Goal: Task Accomplishment & Management: Complete application form

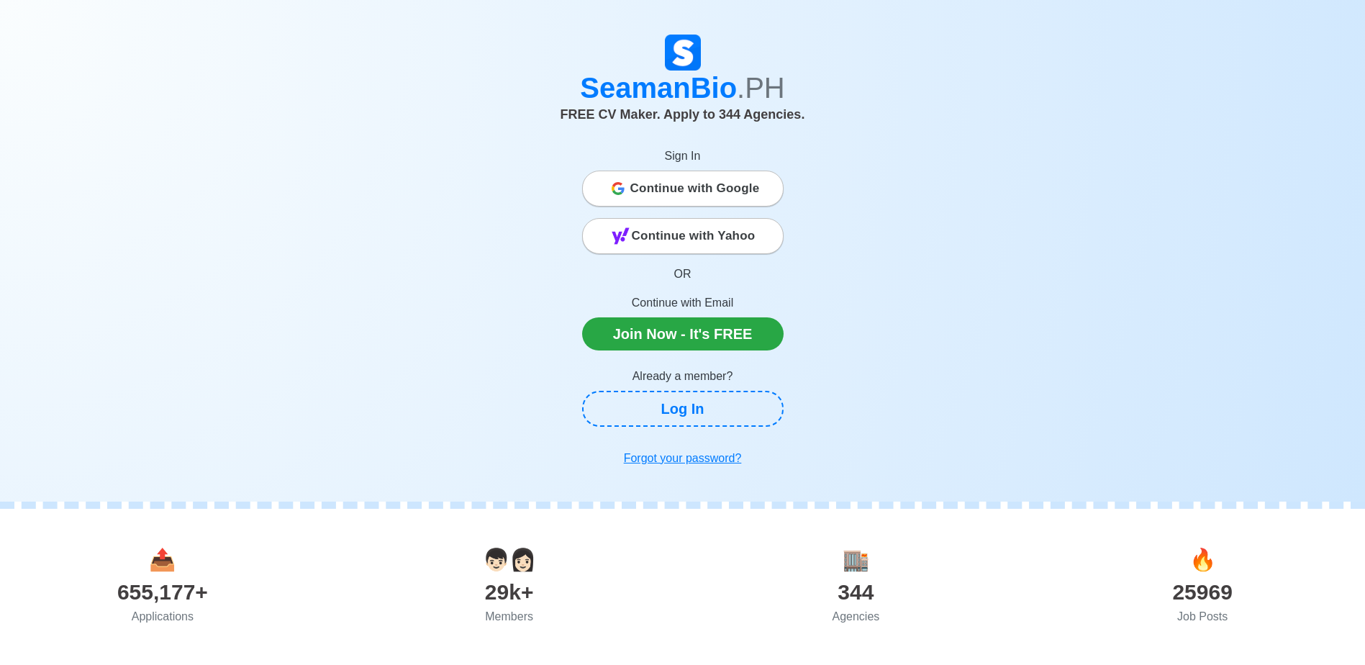
click at [694, 200] on span "Continue with Google" at bounding box center [695, 188] width 130 height 29
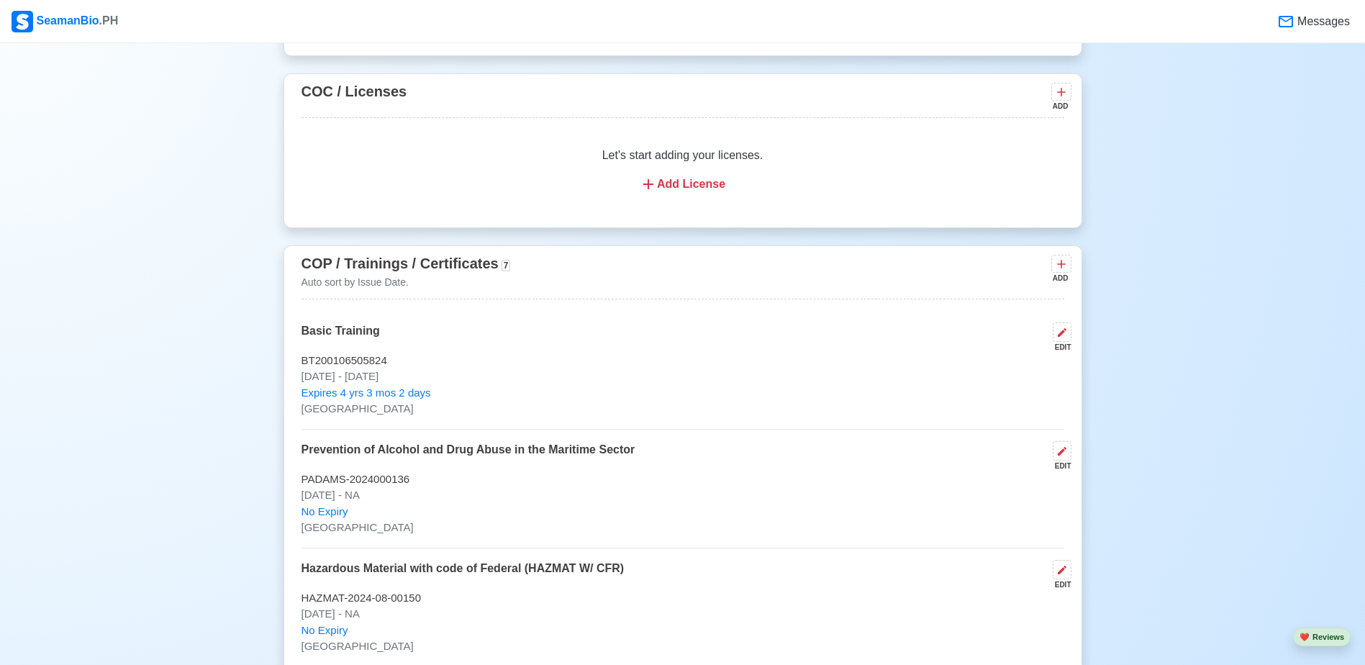
scroll to position [1799, 0]
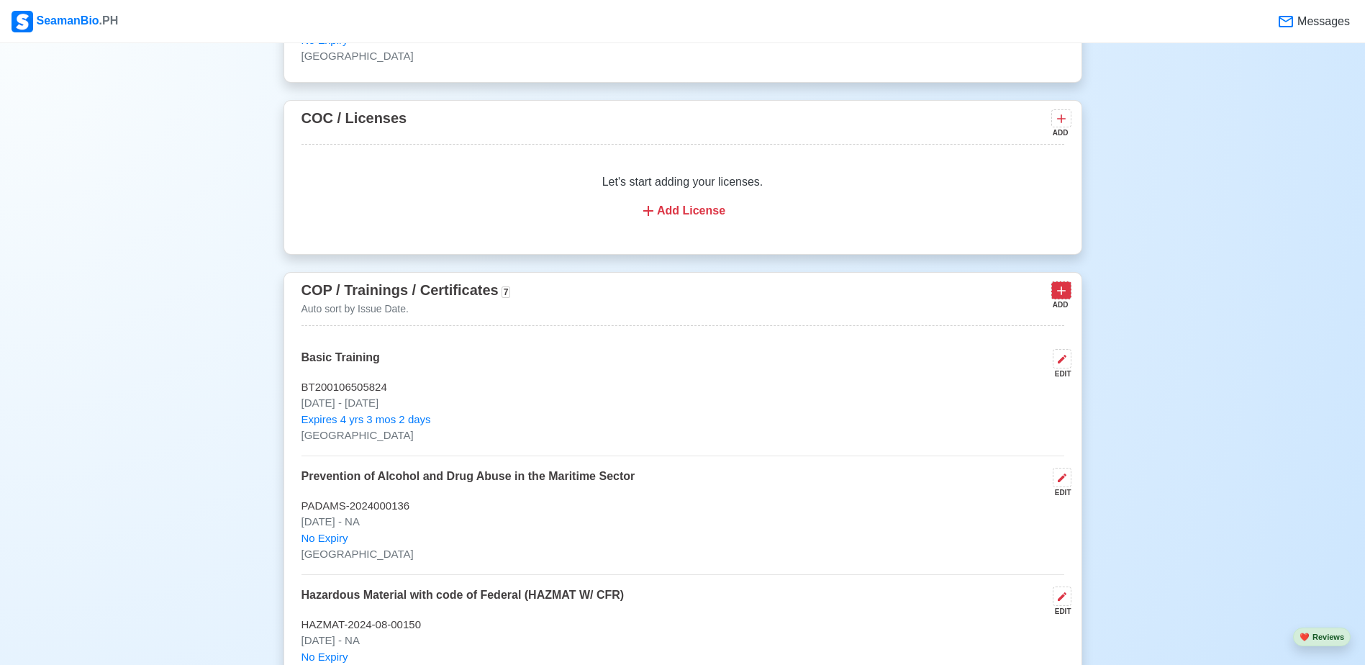
click at [1058, 295] on icon at bounding box center [1061, 290] width 9 height 9
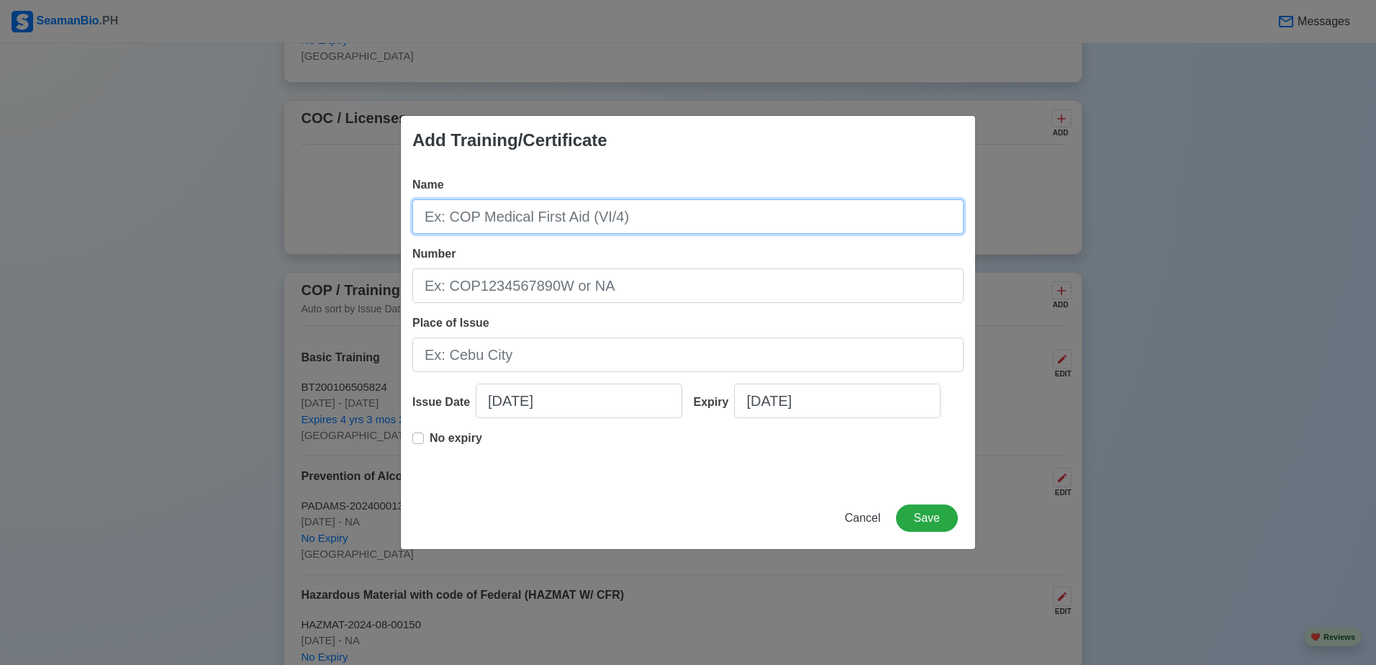
click at [458, 225] on input "Name" at bounding box center [687, 216] width 551 height 35
click at [799, 218] on input "BASIC TRAINING FOR OIL AND CHEMICAL TANKER CARGOOPERATIONS" at bounding box center [687, 216] width 551 height 35
type input "BASIC TRAINING FOR OIL AND CHEMICAL TANKER CARGO OPERATIONS"
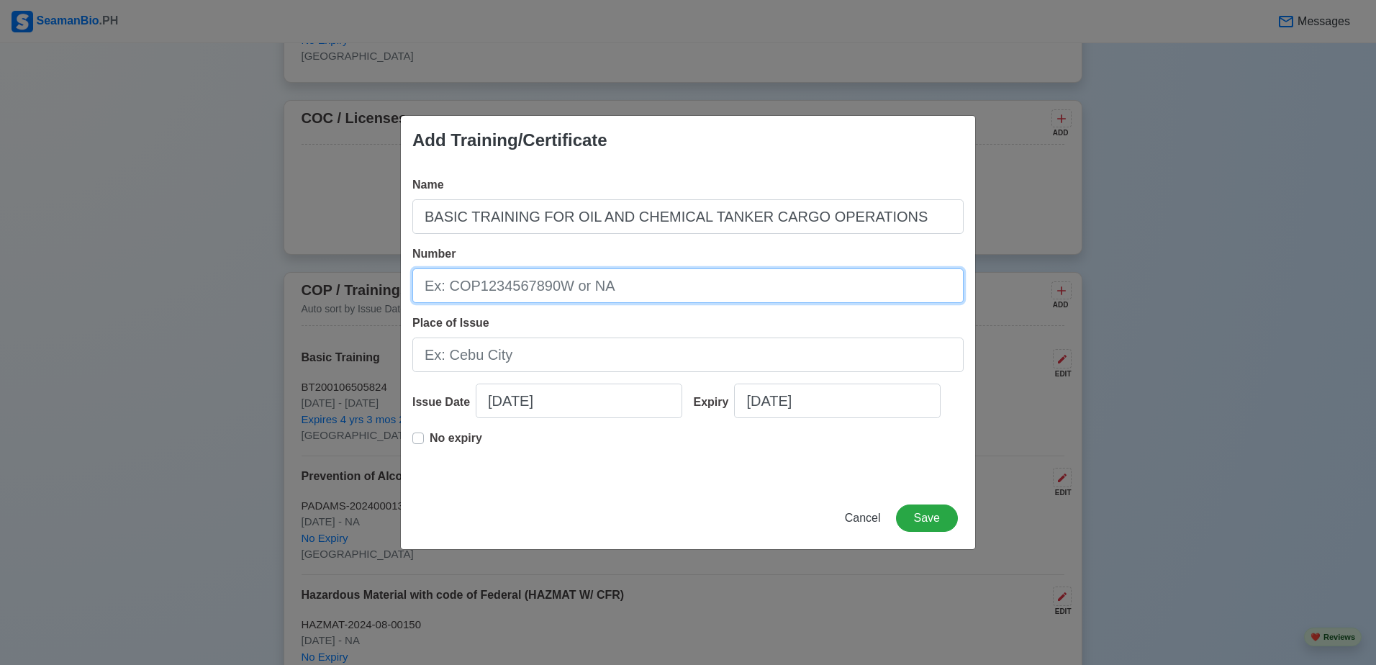
click at [699, 299] on input "Number" at bounding box center [687, 285] width 551 height 35
type input "BTOC200017302225"
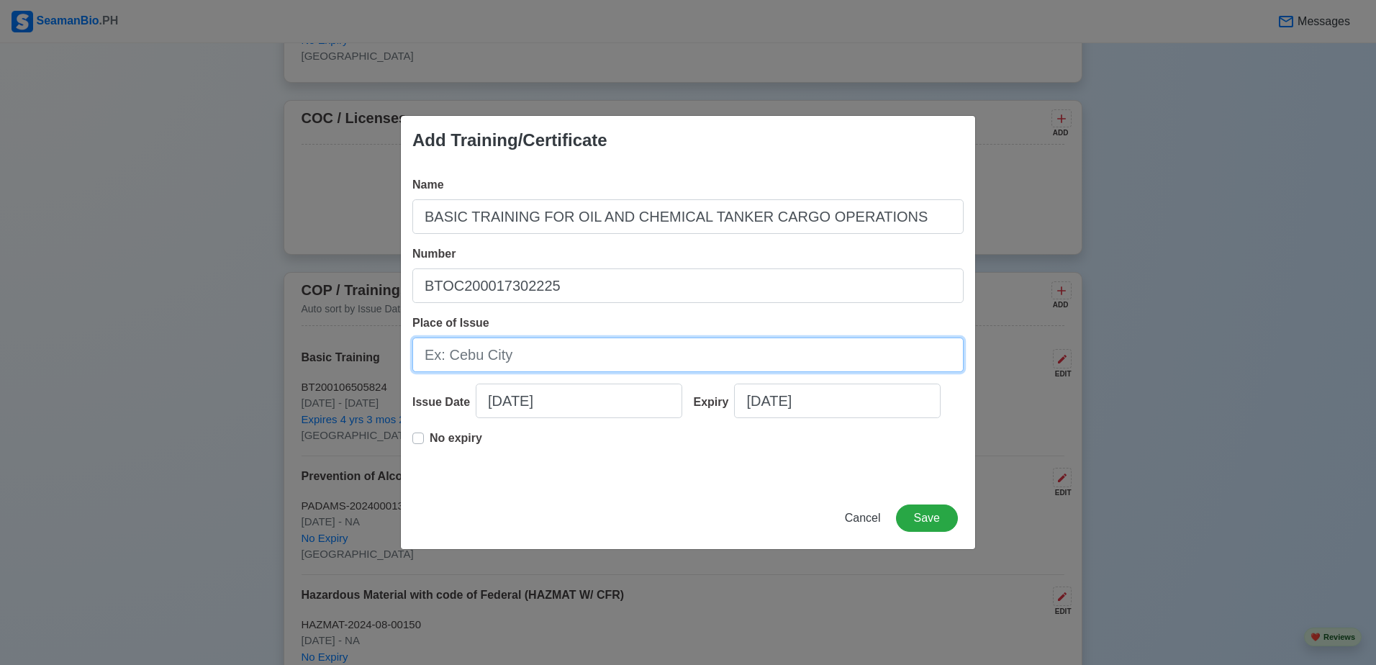
click at [660, 356] on input "Place of Issue" at bounding box center [687, 355] width 551 height 35
type input "MANILA CITY"
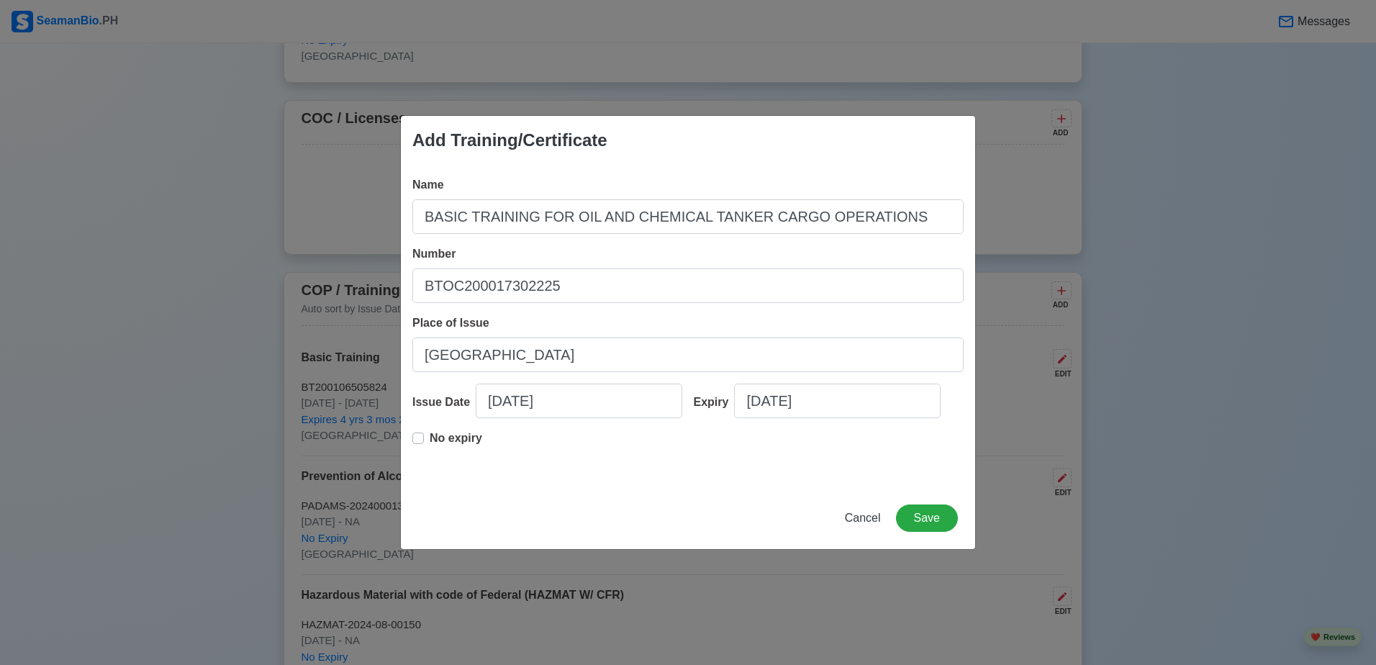
click at [424, 440] on div "No expiry" at bounding box center [447, 444] width 70 height 29
click at [430, 438] on label "No expiry" at bounding box center [456, 444] width 53 height 29
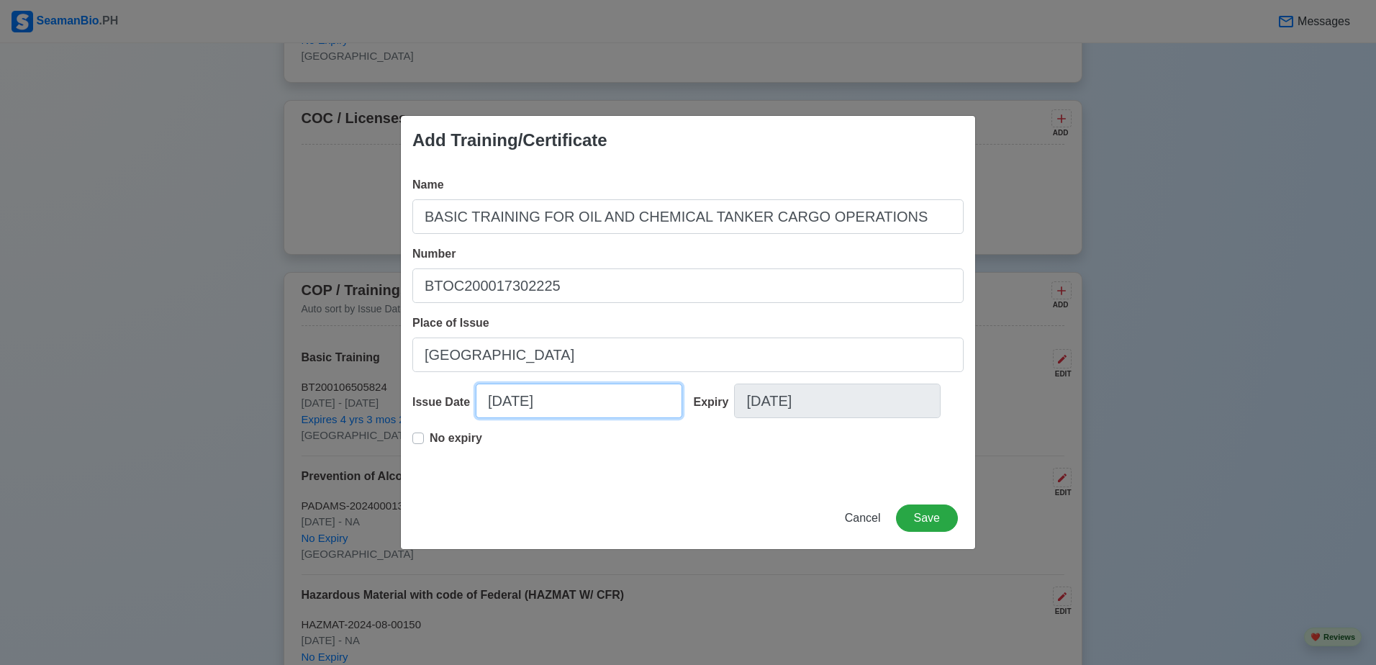
select select "****"
select select "******"
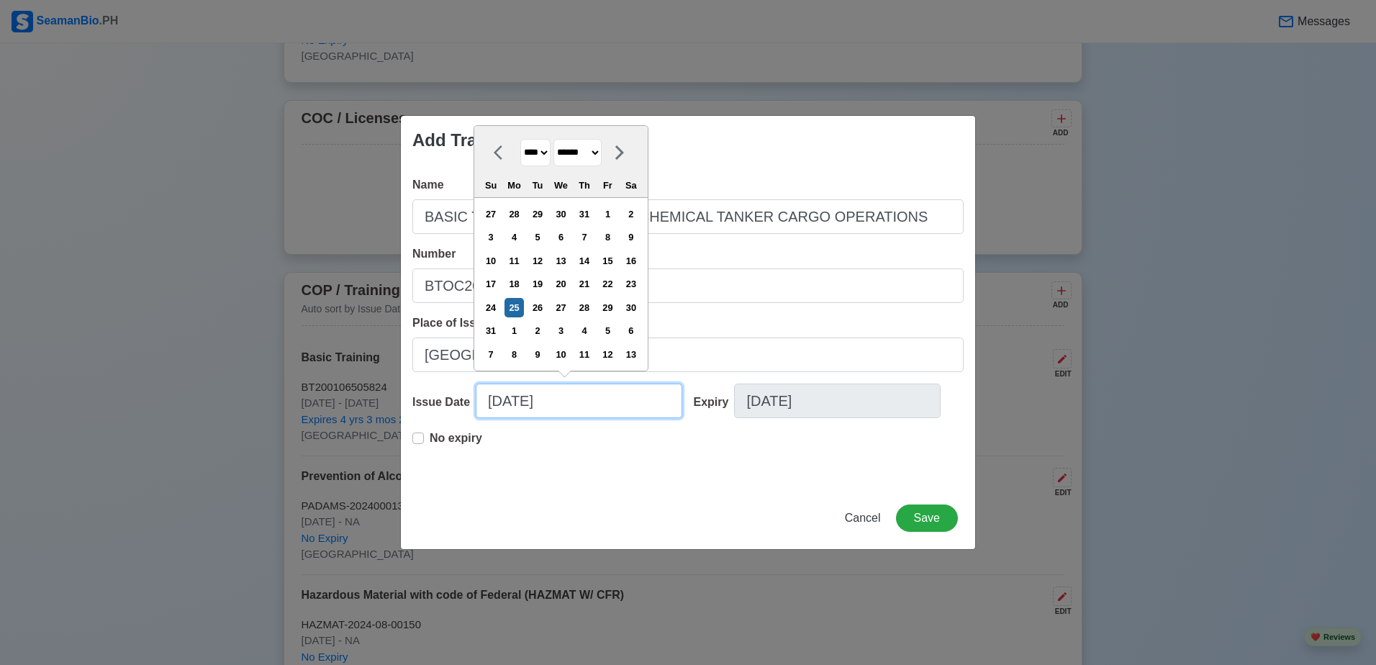
click at [543, 402] on input "08/25/2025" at bounding box center [579, 401] width 207 height 35
click at [571, 261] on div "13" at bounding box center [560, 260] width 19 height 19
type input "08/13/2025"
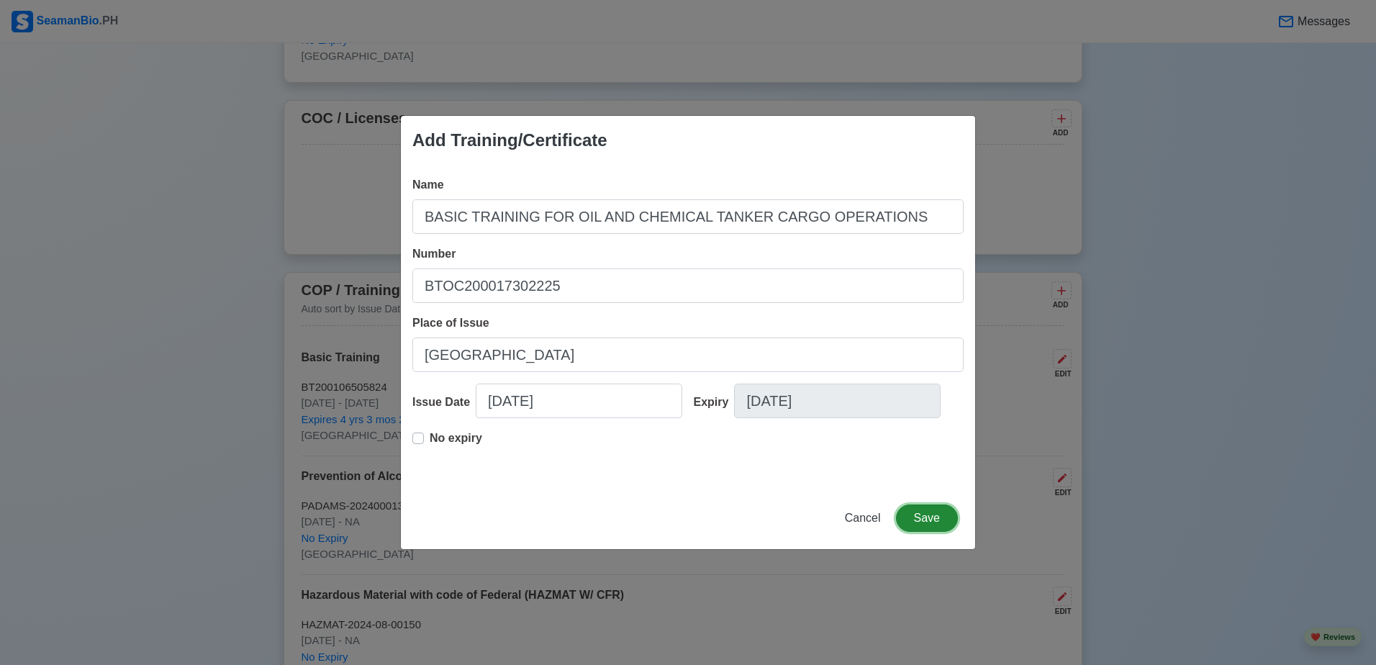
click at [928, 521] on button "Save" at bounding box center [927, 518] width 62 height 27
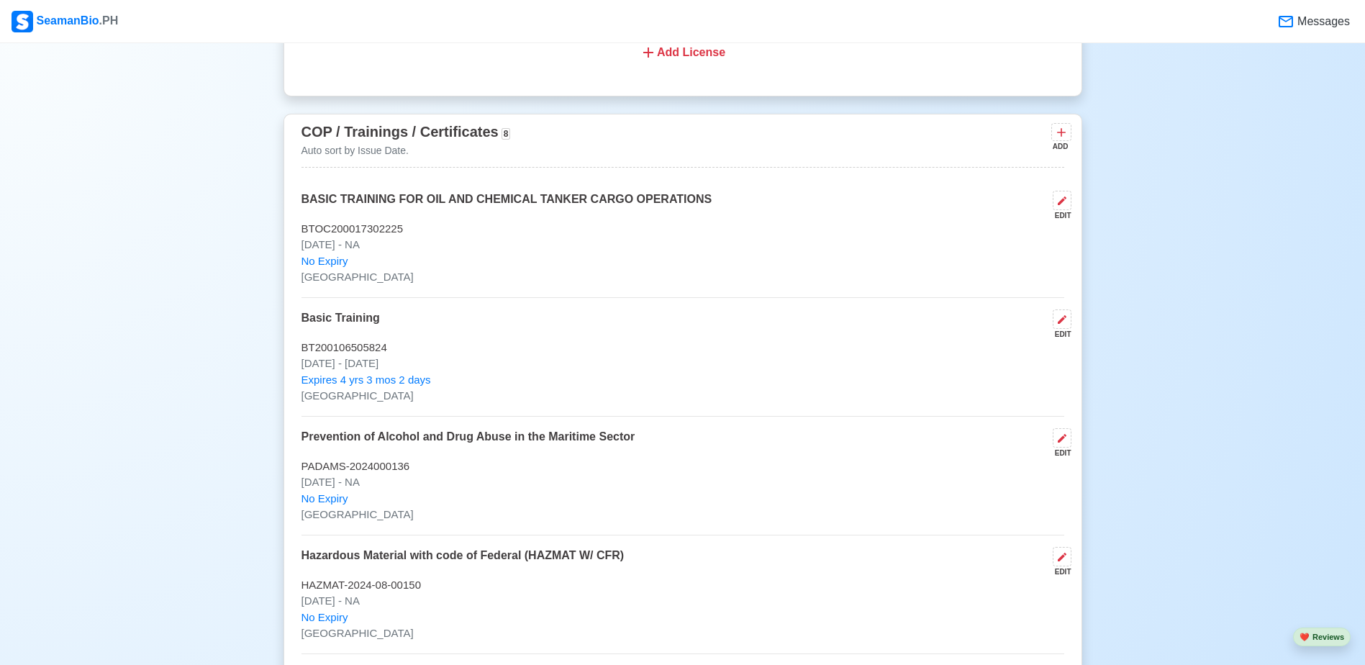
scroll to position [1871, 0]
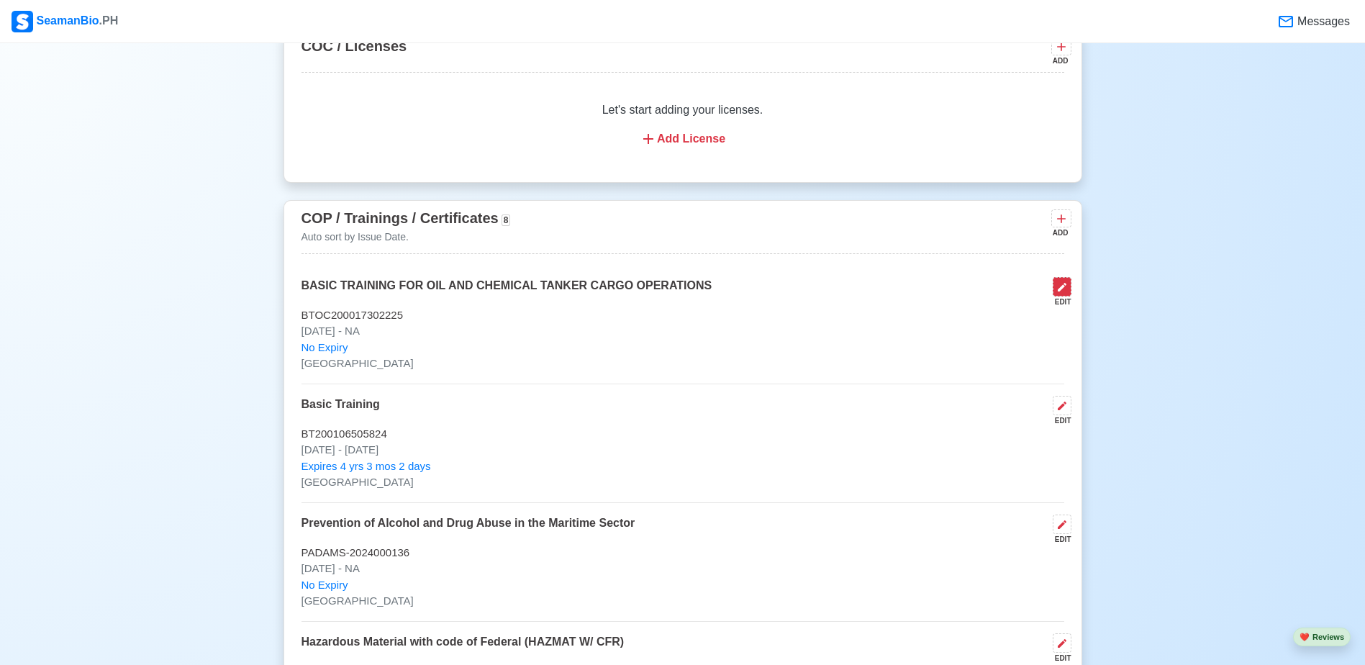
click at [1059, 293] on icon at bounding box center [1063, 287] width 12 height 12
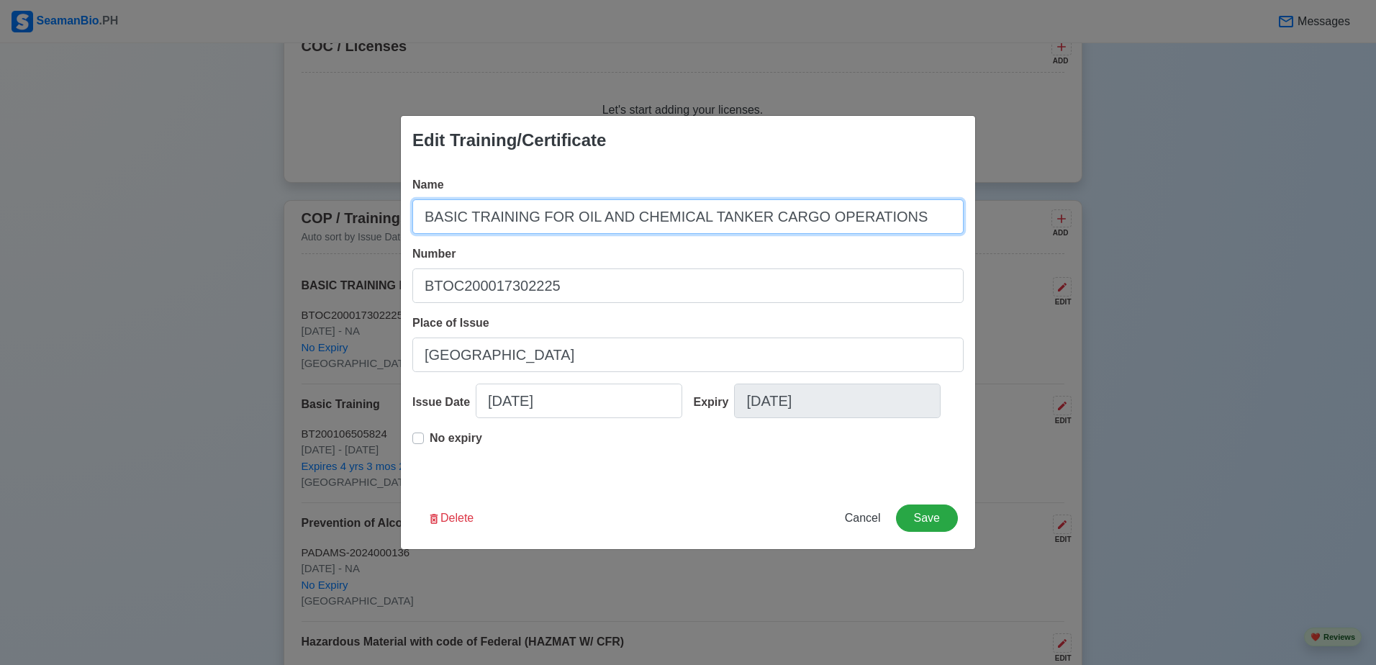
drag, startPoint x: 915, startPoint y: 221, endPoint x: 423, endPoint y: 235, distance: 491.8
click at [423, 235] on div "Name BASIC TRAINING FOR OIL AND CHEMICAL TANKER CARGO OPERATIONS Number BTOC200…" at bounding box center [688, 326] width 574 height 322
type input "b"
click at [700, 225] on input "Basic Training for Oil and Chemical Tanker cargo Operations" at bounding box center [687, 216] width 551 height 35
type input "Basic Training for Oil and Chemical Tanker Cargo Operations"
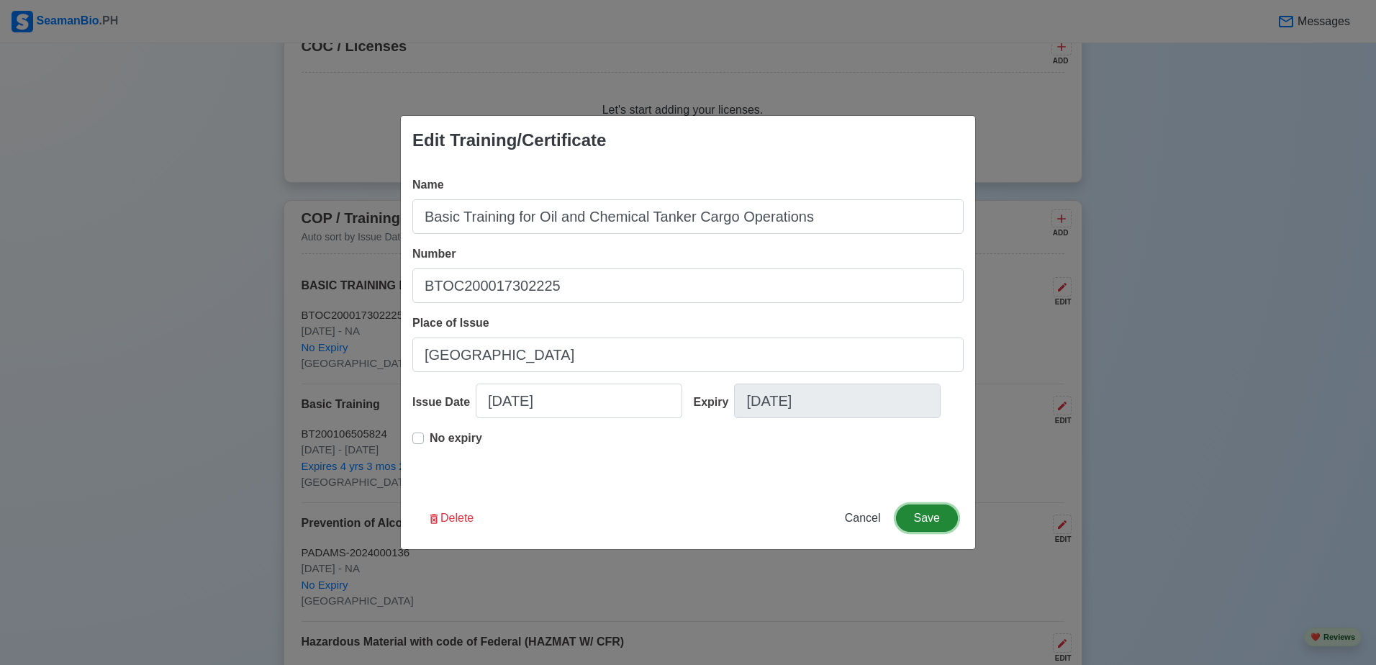
click at [932, 525] on button "Save" at bounding box center [927, 518] width 62 height 27
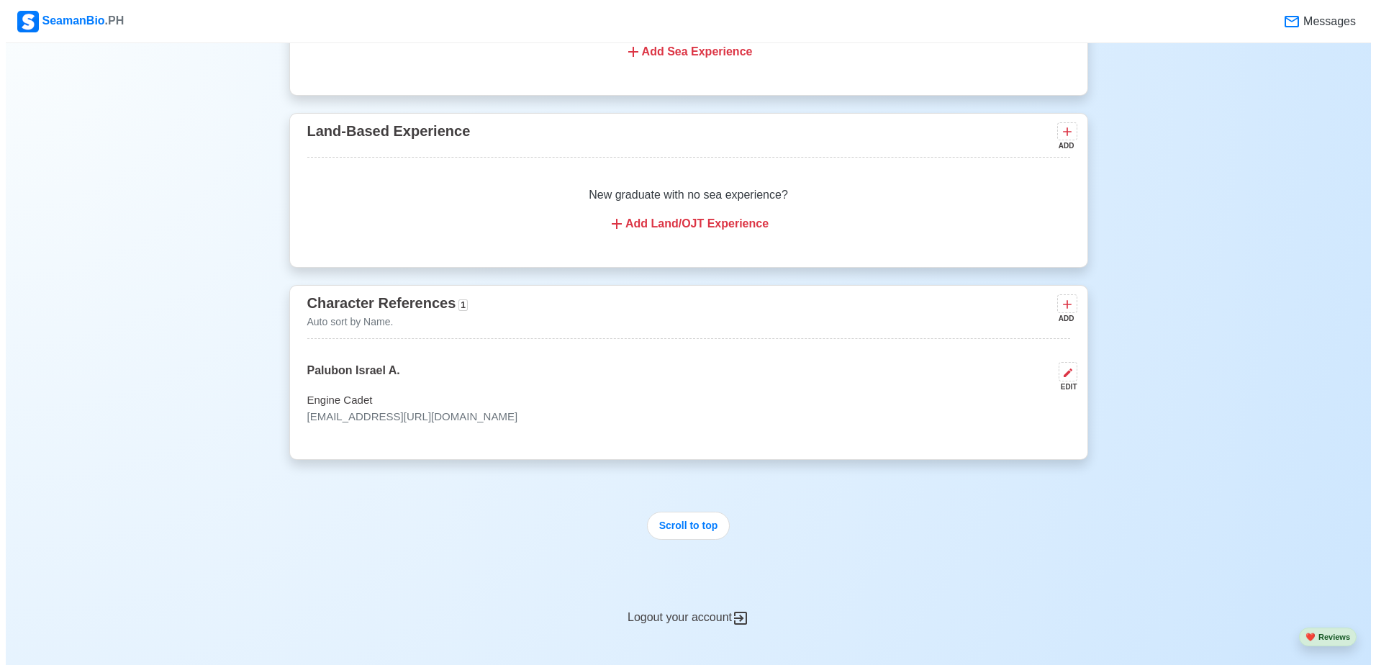
scroll to position [3239, 0]
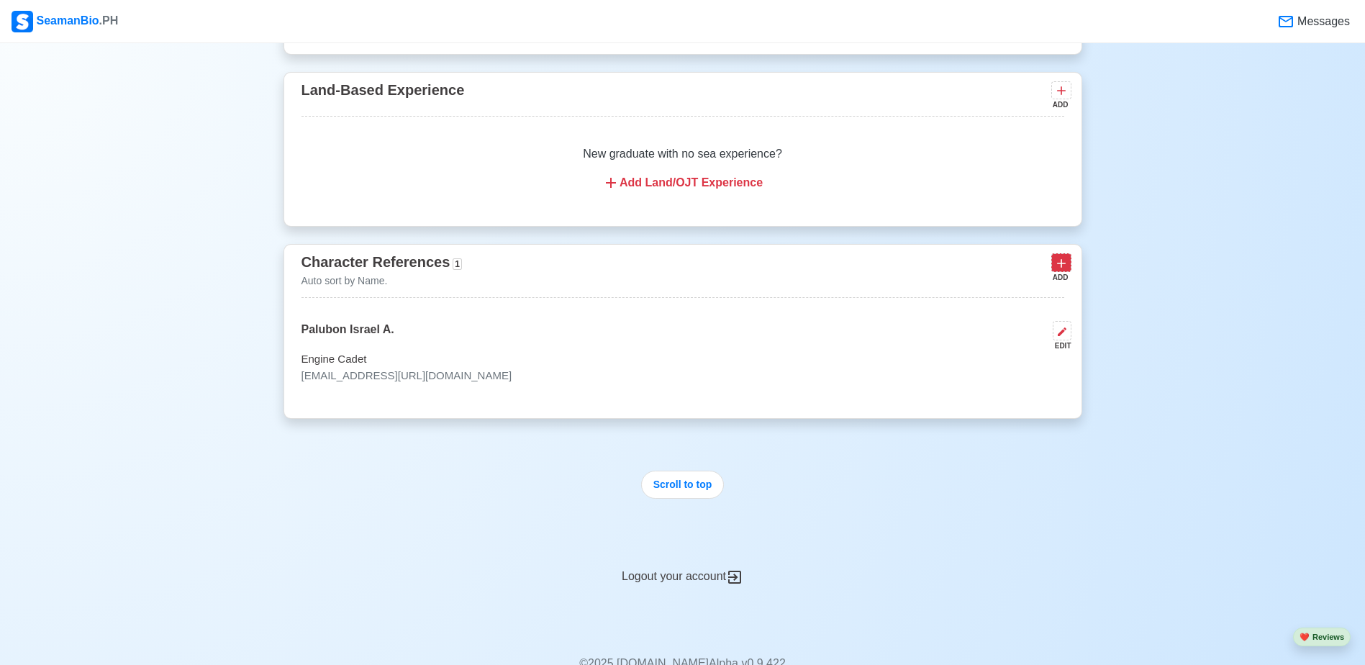
click at [1057, 271] on icon at bounding box center [1061, 263] width 14 height 14
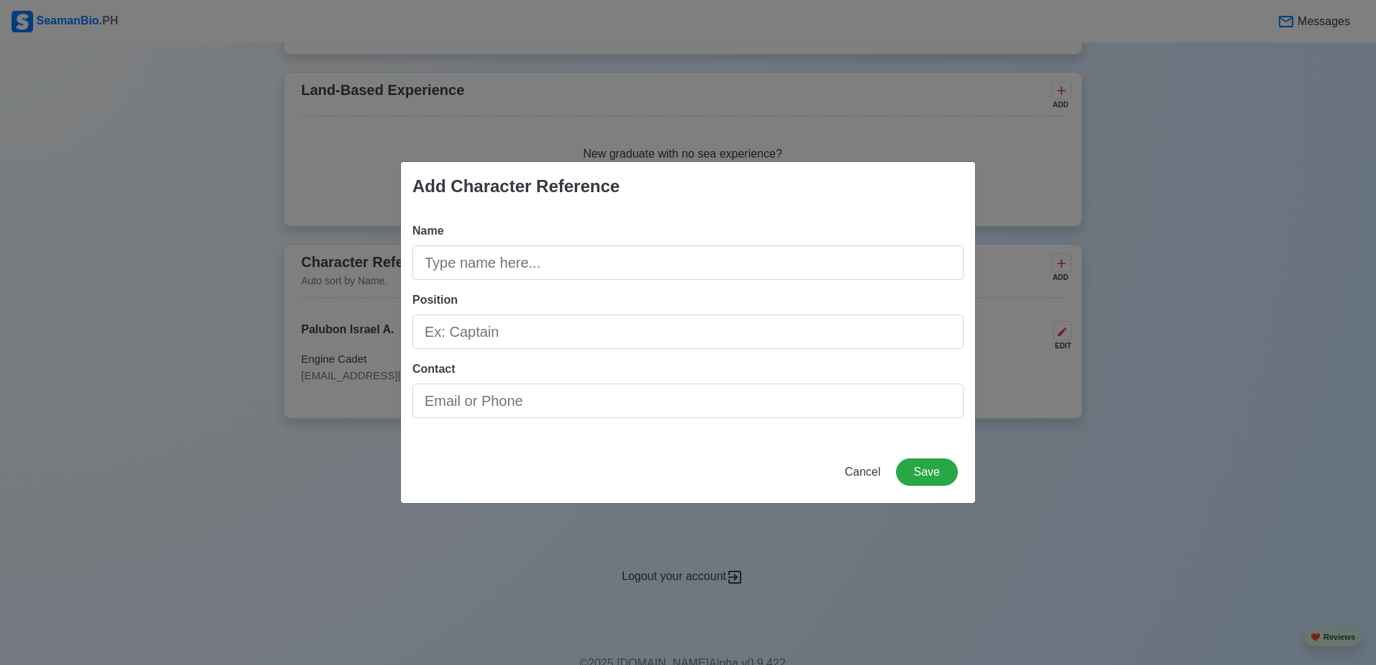
click at [897, 473] on div "Cancel Save" at bounding box center [897, 471] width 122 height 27
click at [881, 469] on span "Cancel" at bounding box center [863, 472] width 36 height 12
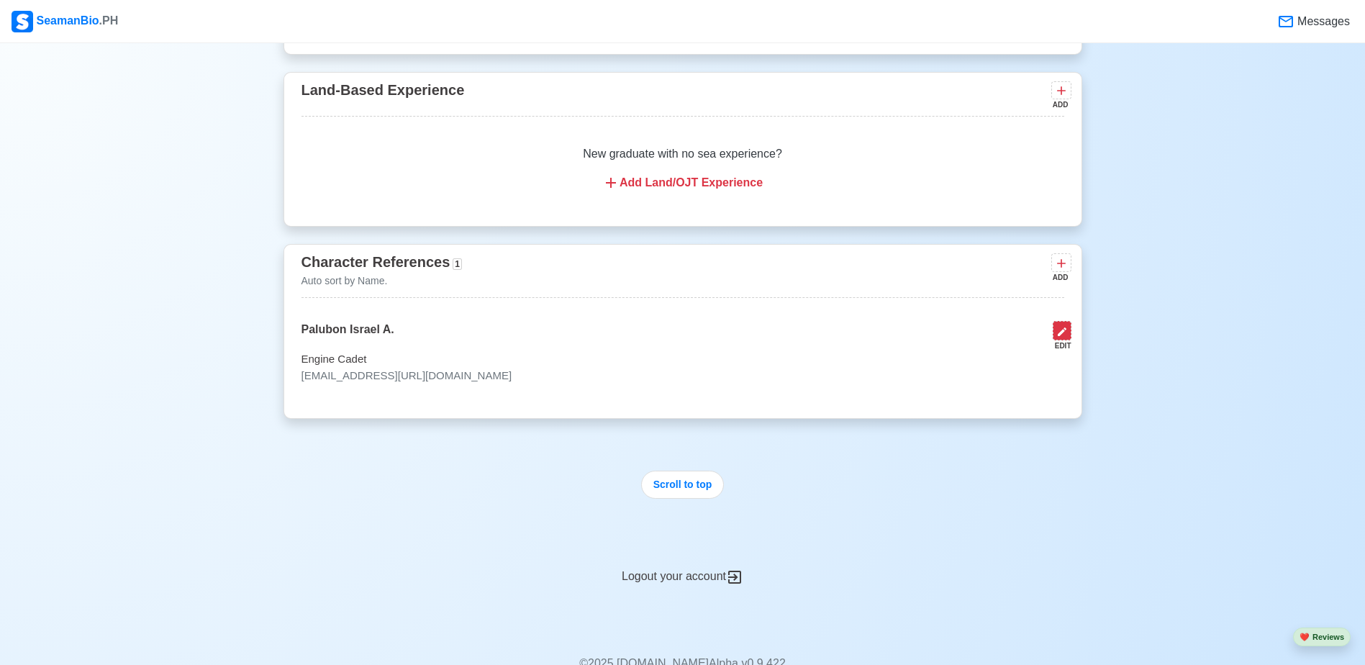
click at [1059, 336] on icon at bounding box center [1062, 331] width 9 height 9
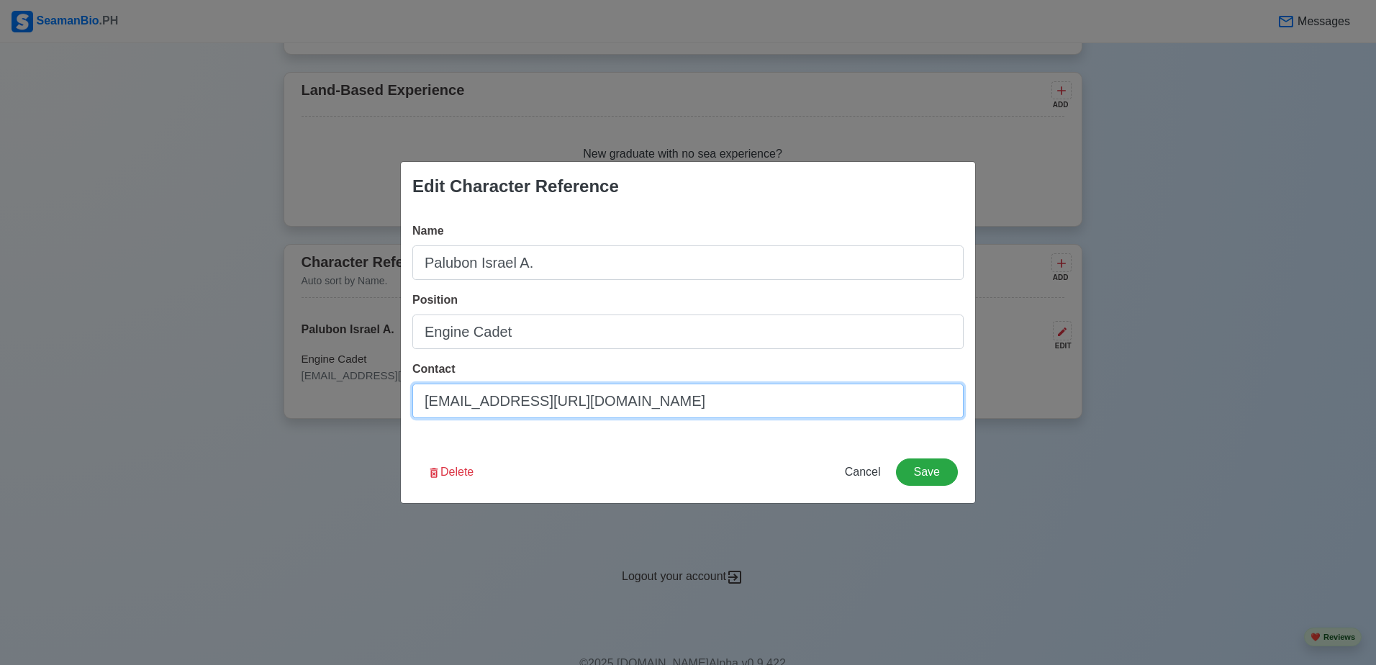
click at [718, 399] on input "israelpalubon560@gmail.com/09937905176" at bounding box center [687, 401] width 551 height 35
type input "[EMAIL_ADDRESS][URL][DOMAIN_NAME]"
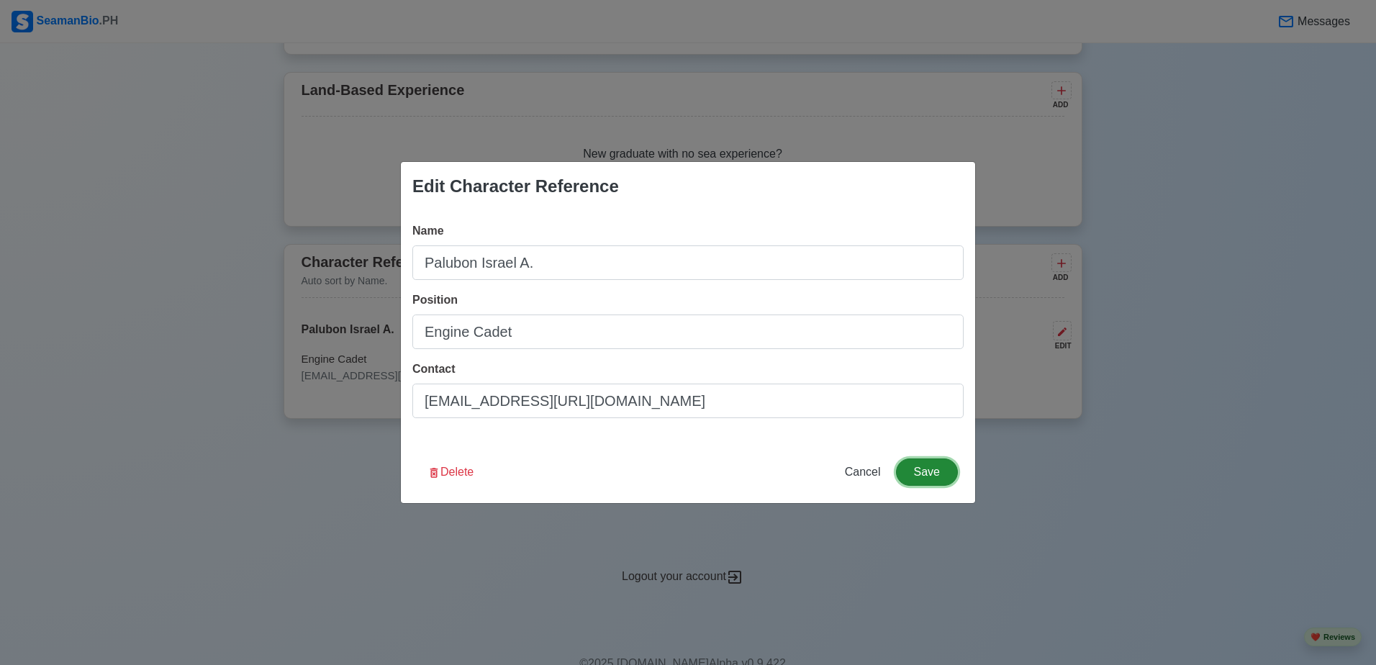
click at [924, 474] on button "Save" at bounding box center [927, 471] width 62 height 27
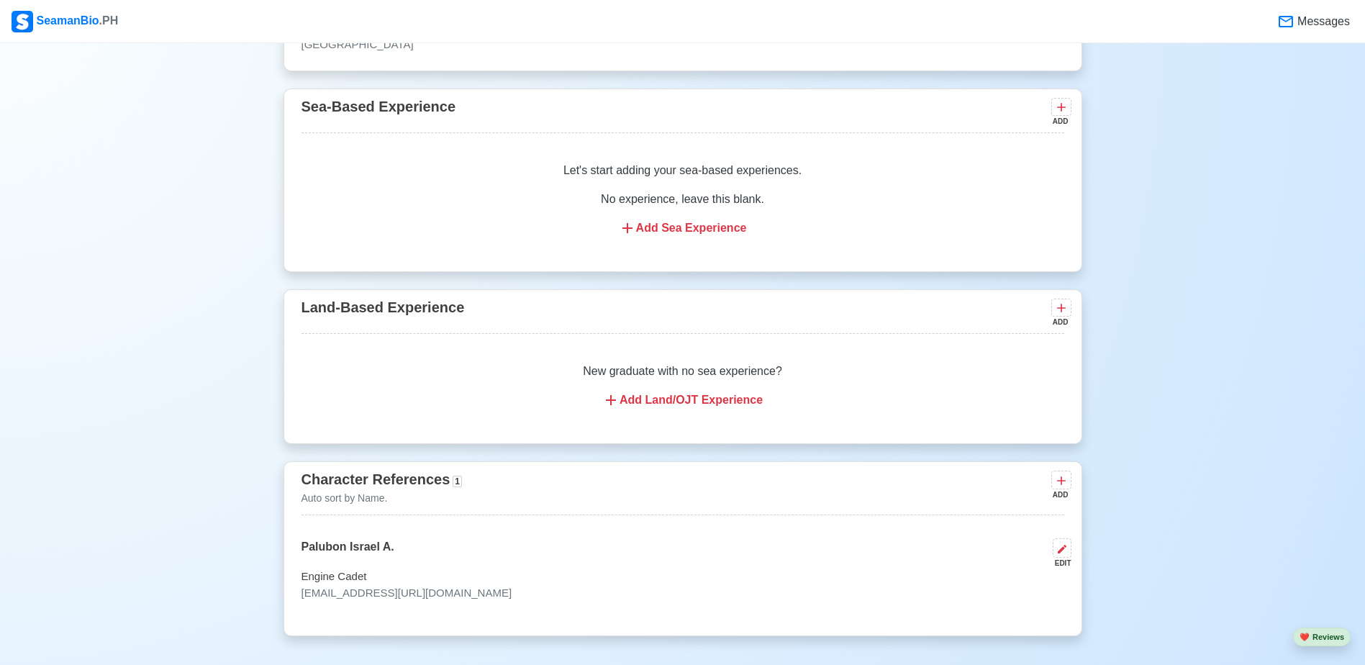
scroll to position [3382, 0]
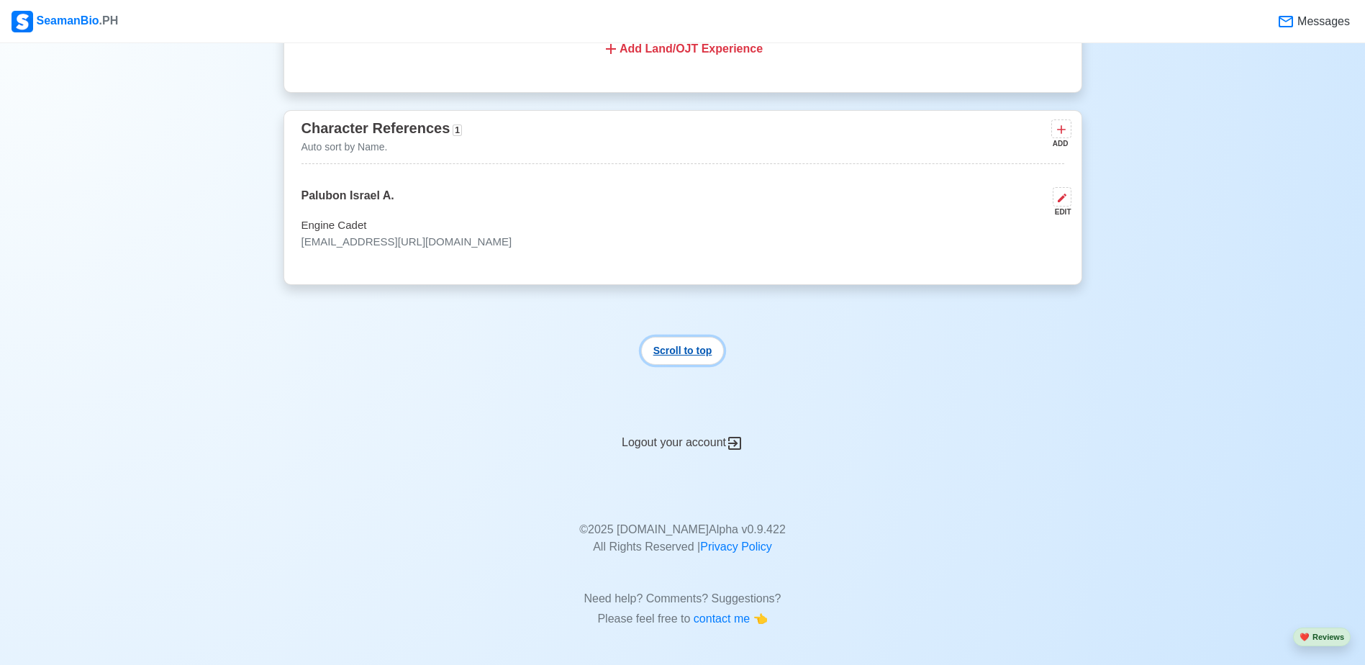
click at [695, 361] on button "Scroll to top" at bounding box center [682, 351] width 83 height 28
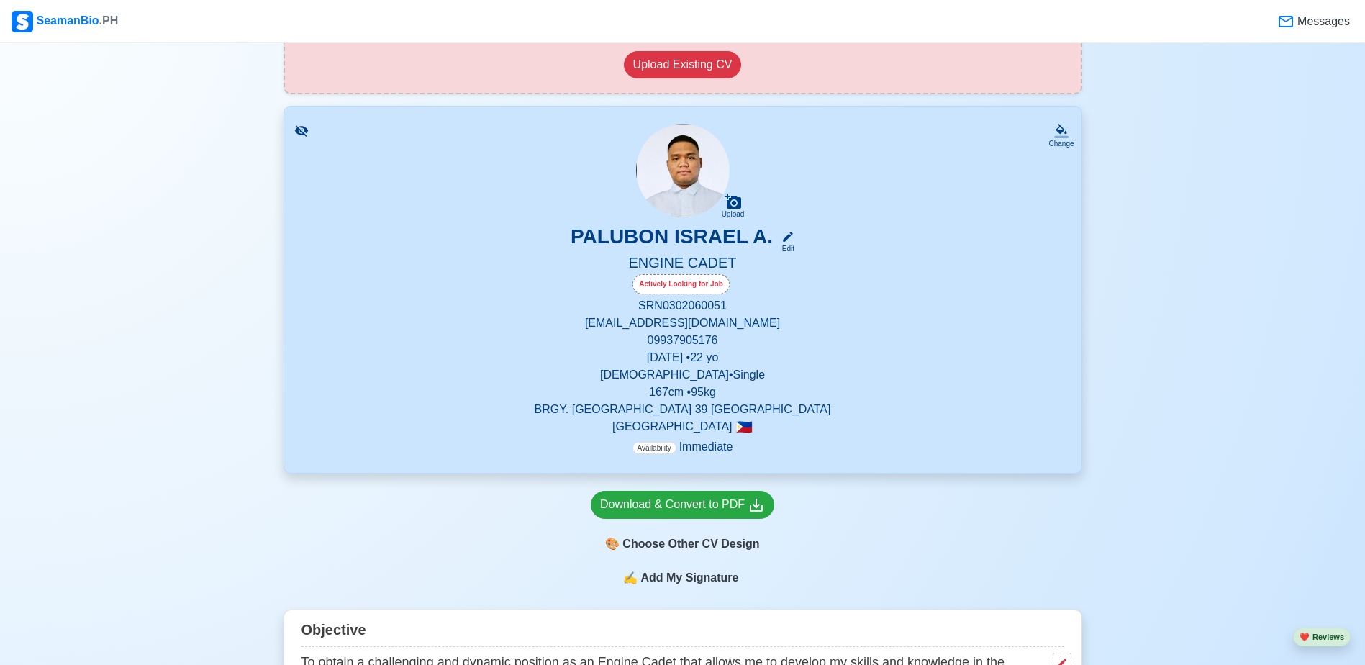
scroll to position [288, 0]
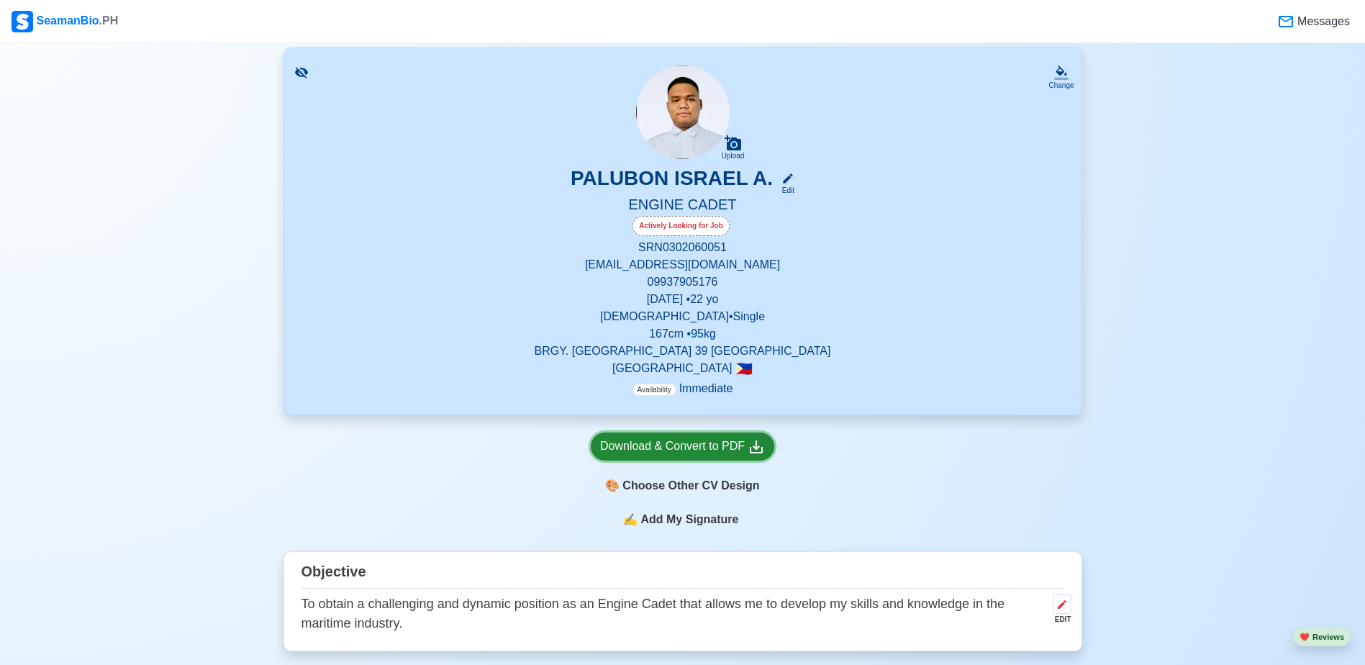
click at [717, 453] on div "Download & Convert to PDF" at bounding box center [682, 447] width 165 height 18
click at [668, 448] on div "Download & Convert to PDF" at bounding box center [682, 447] width 165 height 18
click at [684, 454] on div "Download & Convert to PDF" at bounding box center [682, 447] width 165 height 18
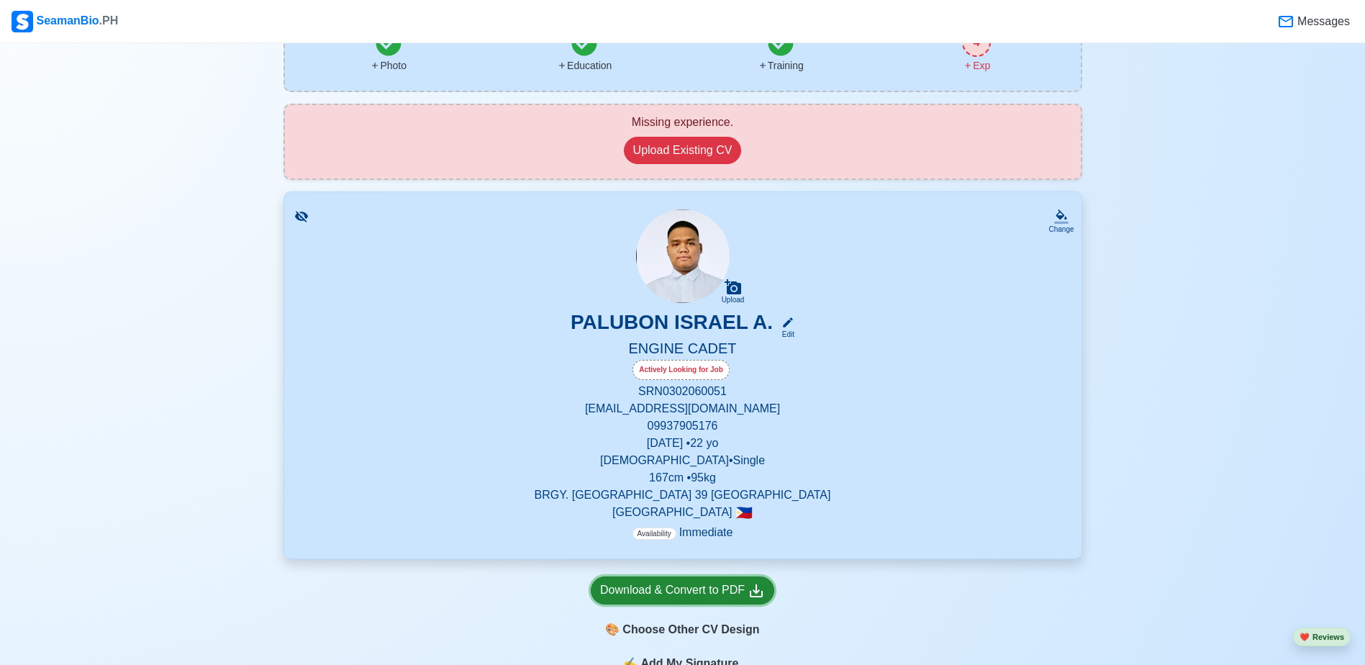
click at [682, 596] on div "Download & Convert to PDF" at bounding box center [682, 591] width 165 height 18
click at [690, 596] on div "Download & Convert to PDF" at bounding box center [682, 591] width 165 height 18
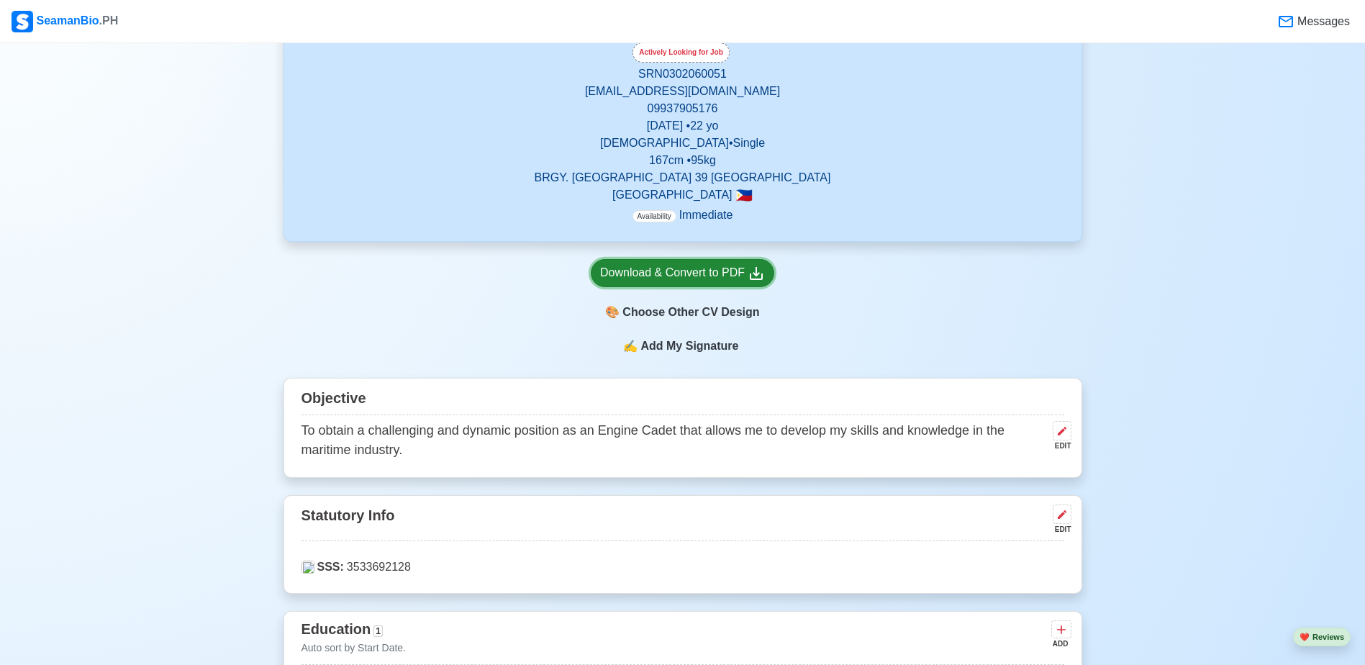
scroll to position [504, 0]
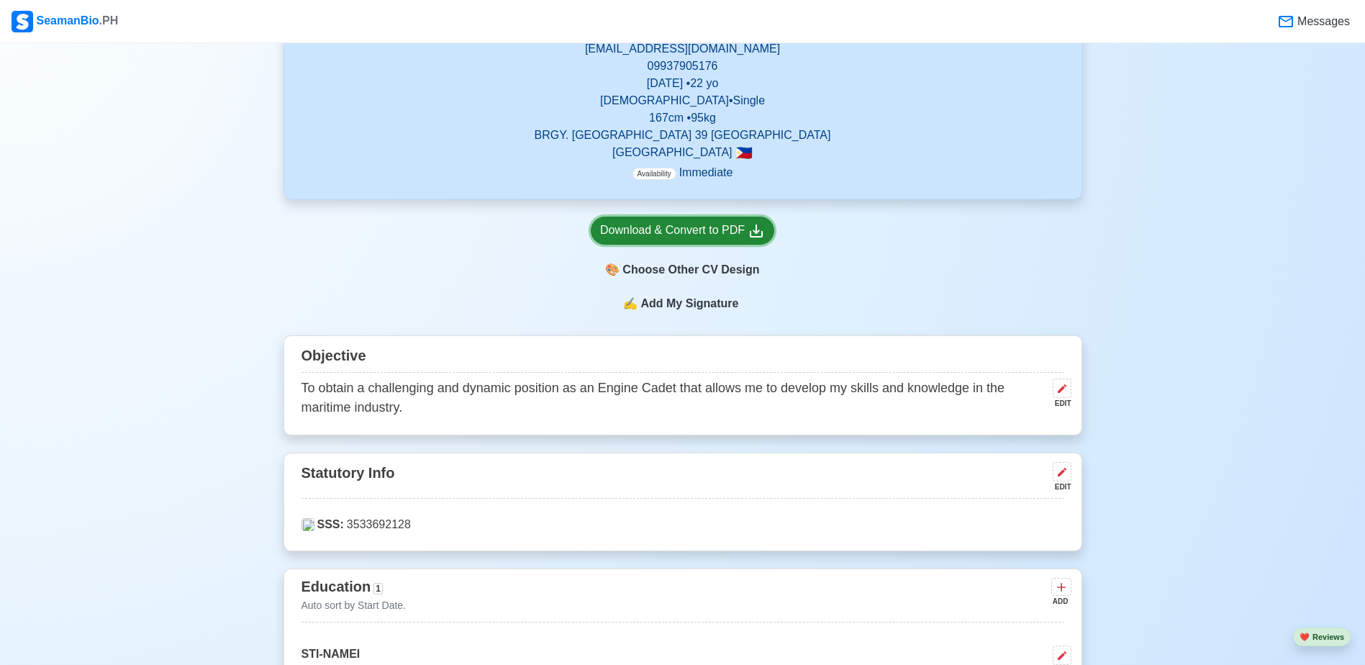
click at [704, 240] on div "Download & Convert to PDF" at bounding box center [682, 231] width 165 height 18
click at [661, 223] on div "Download & Convert to PDF" at bounding box center [682, 231] width 165 height 18
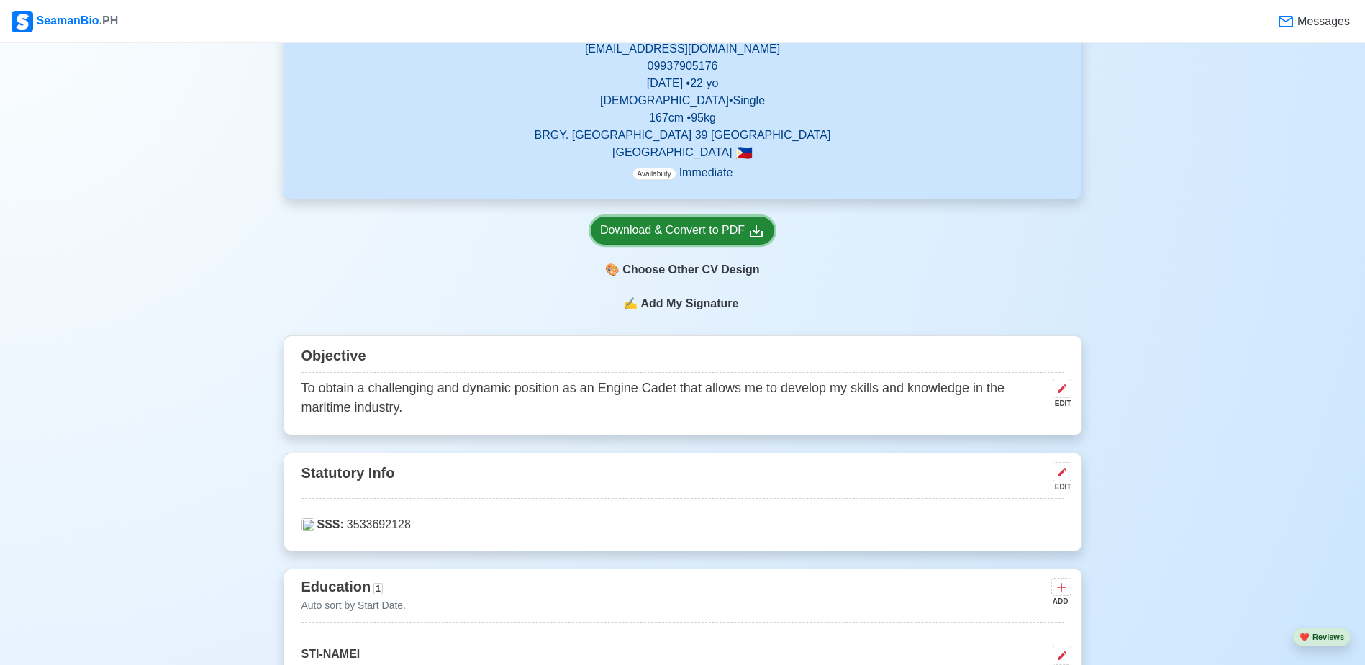
click at [661, 223] on div "Download & Convert to PDF" at bounding box center [682, 231] width 165 height 18
